Goal: Information Seeking & Learning: Learn about a topic

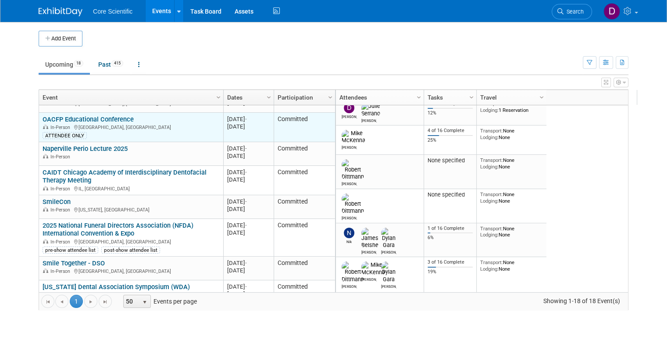
scroll to position [105, 0]
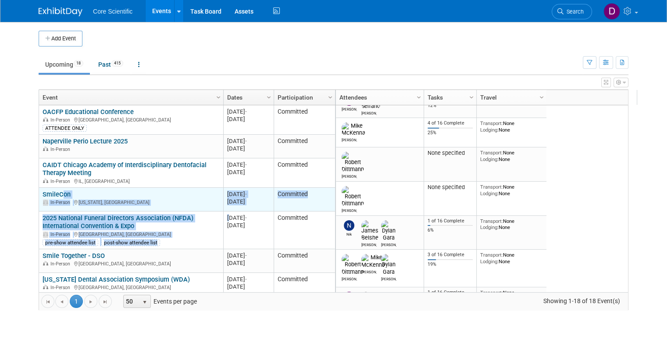
drag, startPoint x: 223, startPoint y: 211, endPoint x: 51, endPoint y: 191, distance: 173.1
click at [51, 191] on tbody "[PERSON_NAME] Pawnbroker Conference & Trade Show 2025 [PERSON_NAME] Pawnbroker …" at bounding box center [187, 227] width 296 height 456
click at [51, 191] on link "SmileCon" at bounding box center [57, 194] width 28 height 8
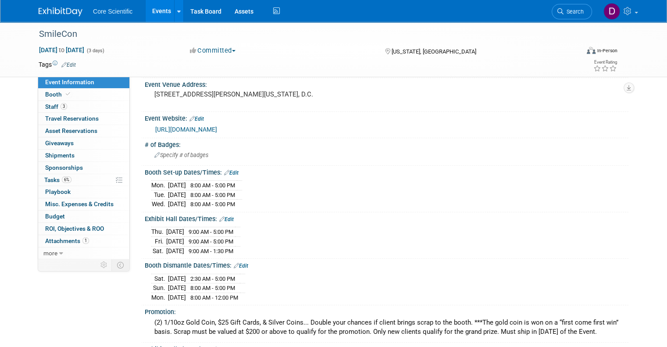
scroll to position [69, 0]
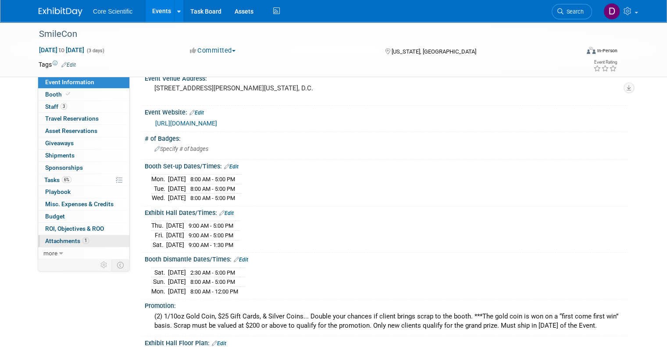
click at [50, 241] on span "Attachments 1" at bounding box center [67, 240] width 44 height 7
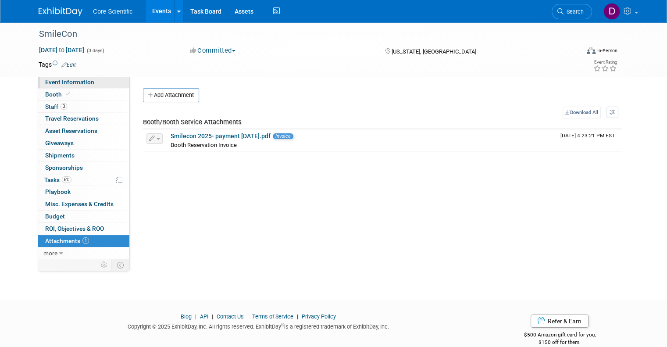
click at [64, 82] on span "Event Information" at bounding box center [69, 81] width 49 height 7
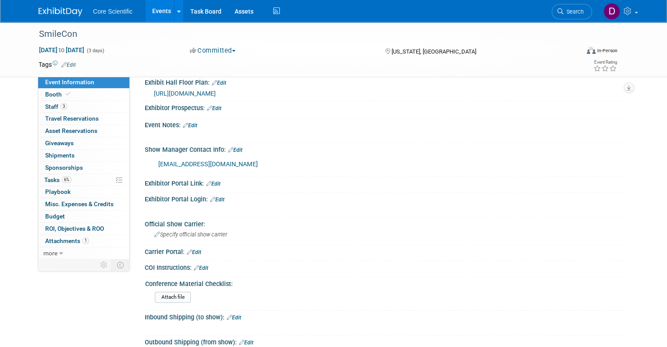
scroll to position [332, 0]
